Goal: Information Seeking & Learning: Check status

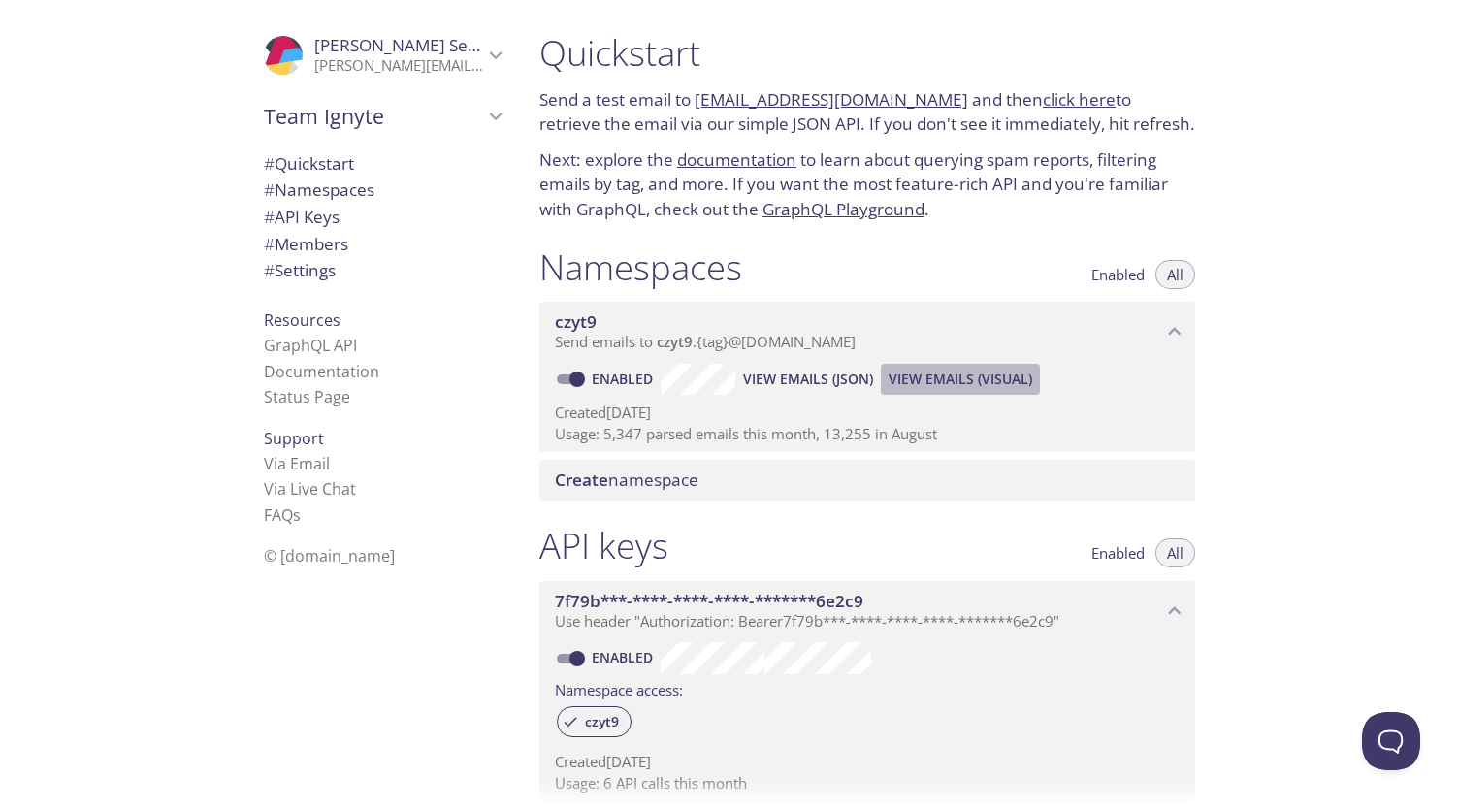
click at [951, 378] on span "View Emails (Visual)" at bounding box center [960, 379] width 144 height 23
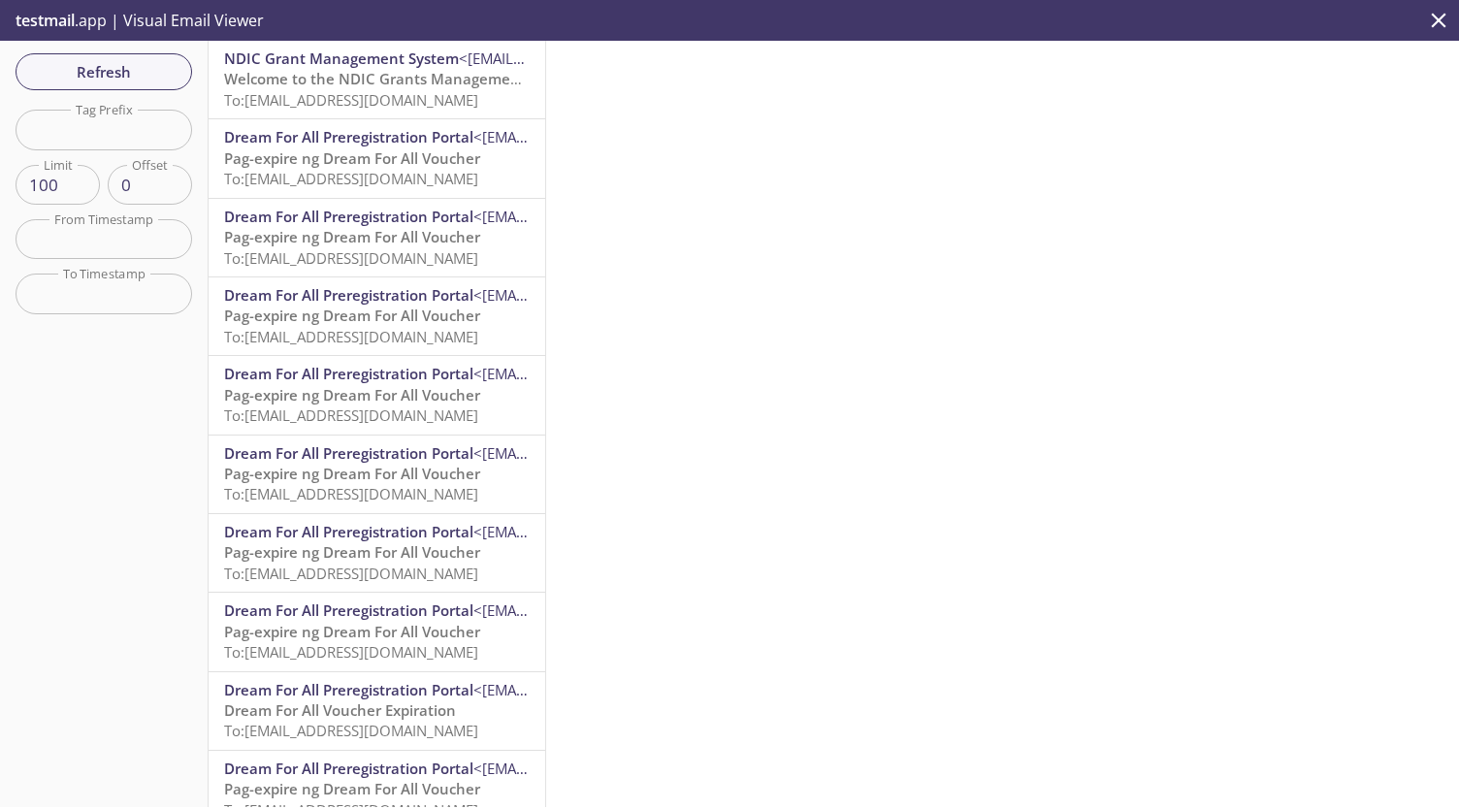
click at [312, 82] on span "Welcome to the NDIC Grants Management System" at bounding box center [402, 78] width 356 height 19
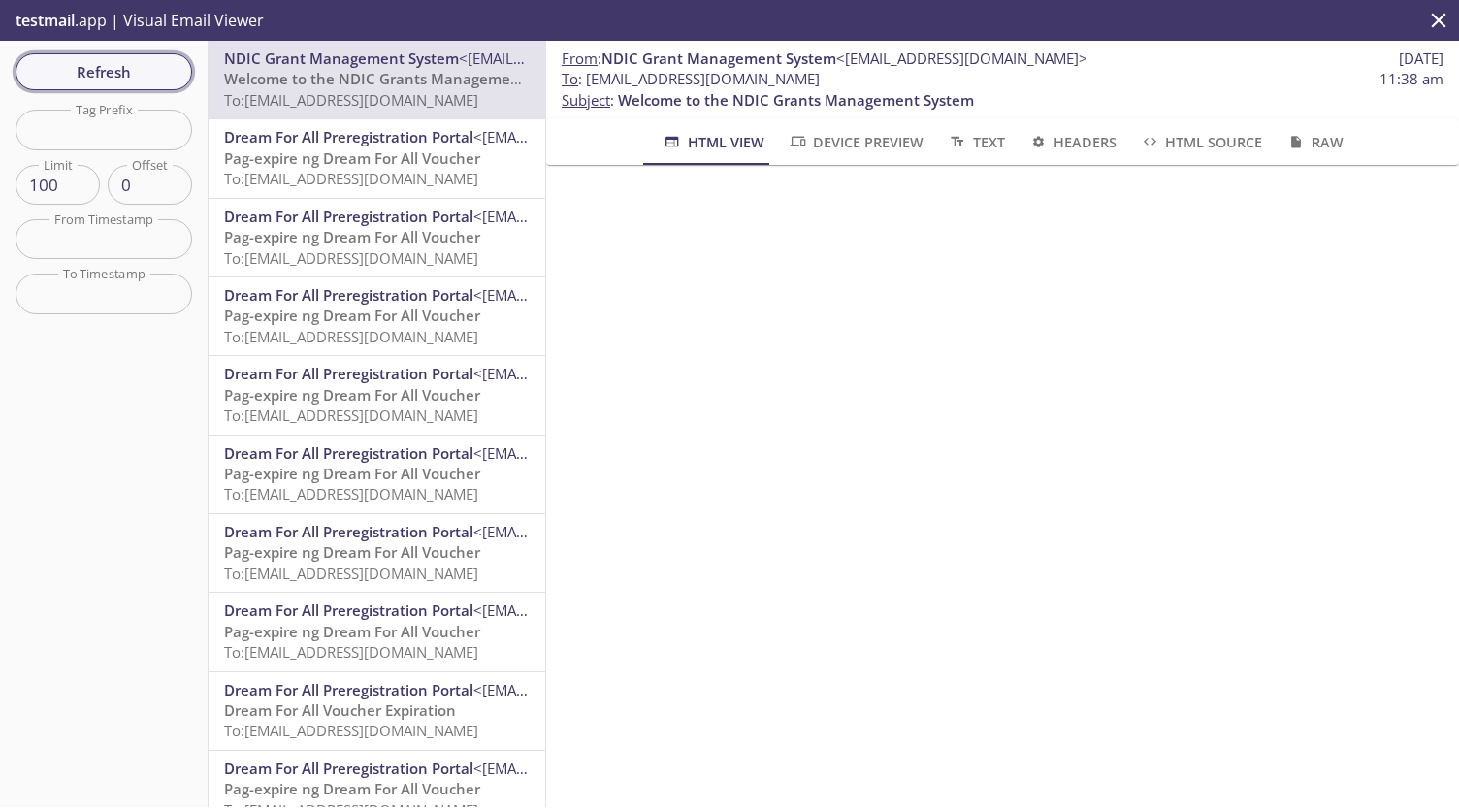
click at [139, 66] on span "Refresh" at bounding box center [103, 71] width 145 height 25
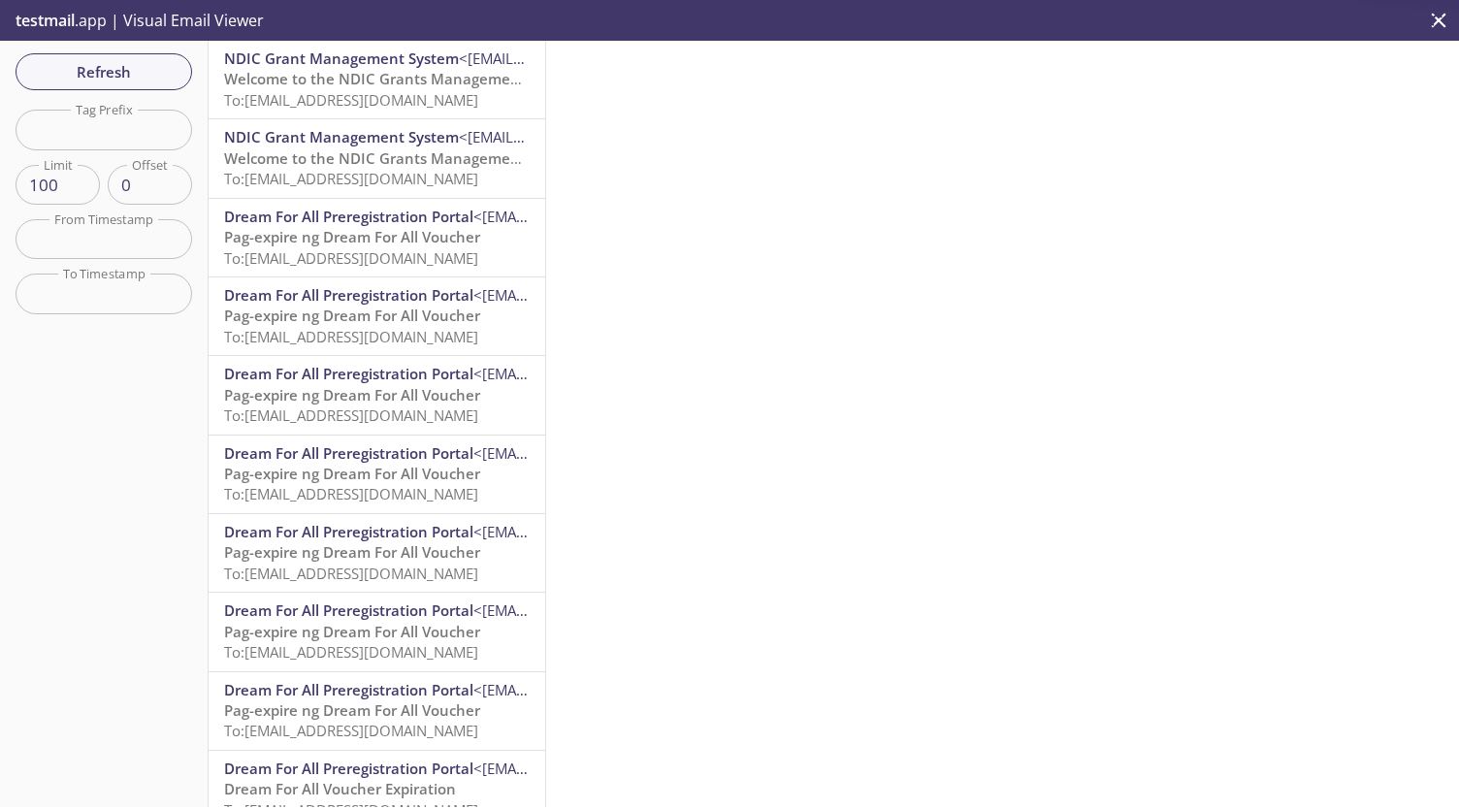
click at [322, 77] on span "Welcome to the NDIC Grants Management System" at bounding box center [402, 78] width 356 height 19
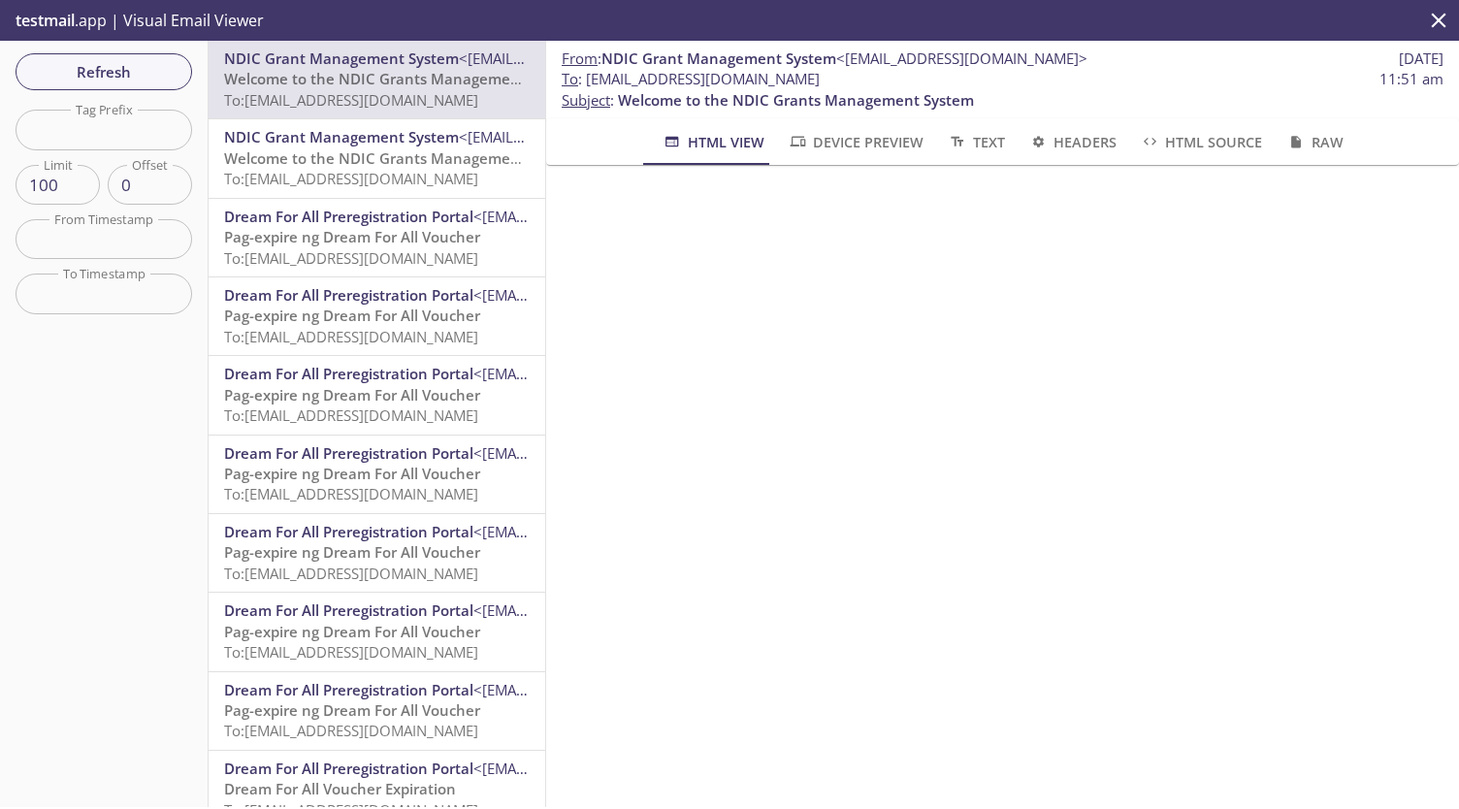
click at [335, 149] on span "Welcome to the NDIC Grants Management System" at bounding box center [402, 157] width 356 height 19
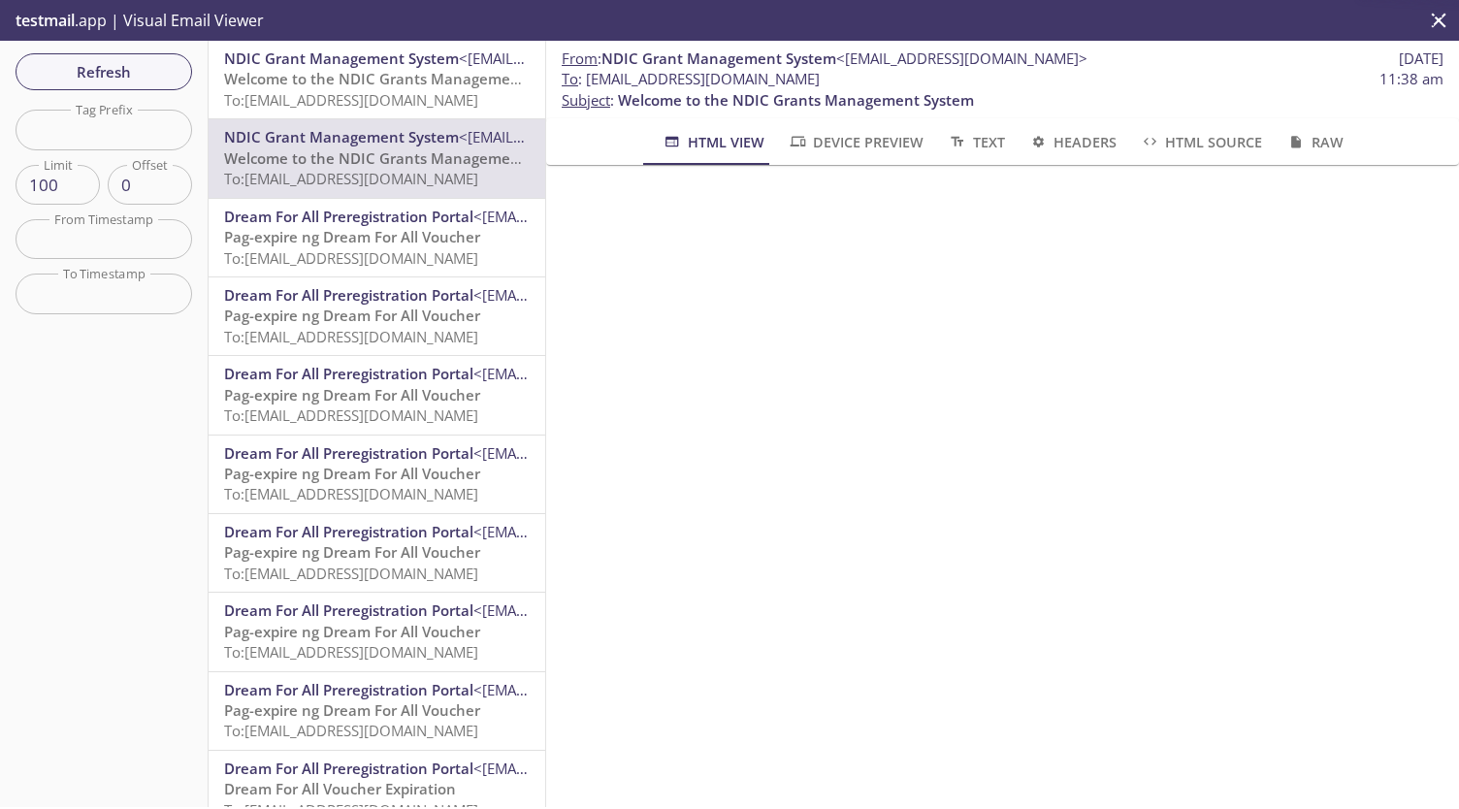
click at [340, 82] on span "Welcome to the NDIC Grants Management System" at bounding box center [402, 78] width 356 height 19
